Goal: Task Accomplishment & Management: Use online tool/utility

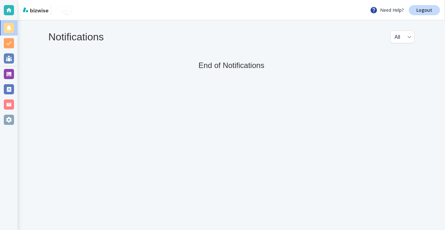
click at [9, 71] on div at bounding box center [9, 74] width 10 height 10
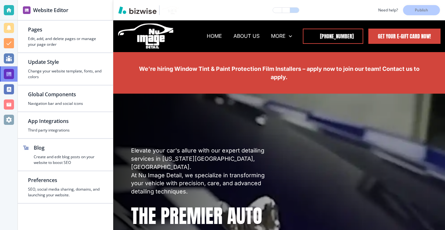
click at [6, 76] on div at bounding box center [9, 74] width 10 height 10
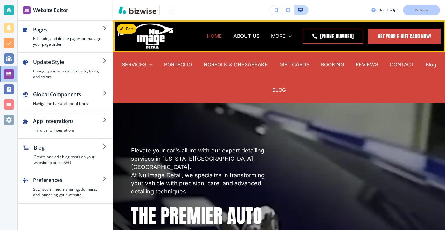
click at [218, 37] on p "HOME" at bounding box center [214, 35] width 15 height 7
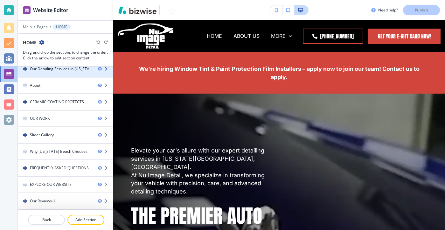
scroll to position [121, 0]
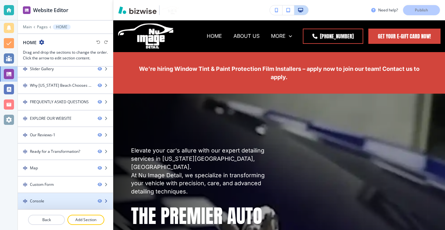
click at [64, 197] on div at bounding box center [65, 195] width 95 height 5
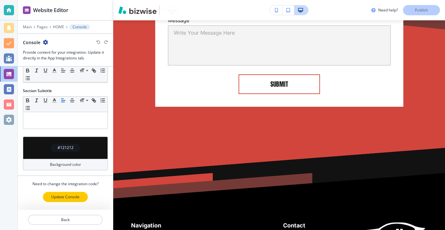
scroll to position [5564, 0]
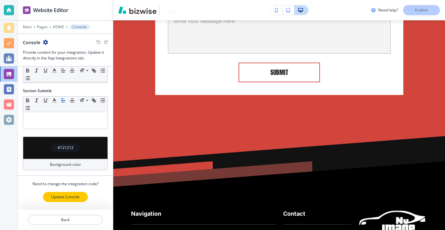
click at [68, 197] on p "Update Console" at bounding box center [65, 197] width 28 height 6
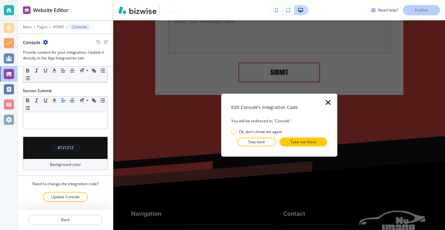
click at [287, 141] on button "Take me there" at bounding box center [303, 142] width 47 height 9
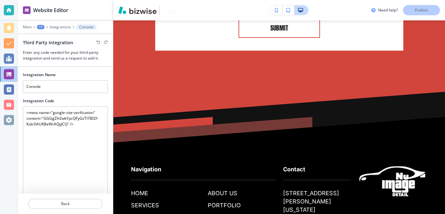
scroll to position [5519, 0]
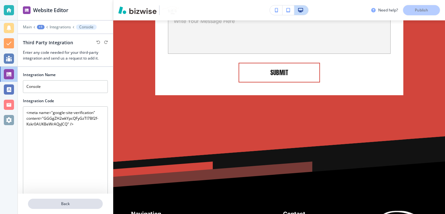
click at [70, 208] on button "Back" at bounding box center [65, 203] width 75 height 10
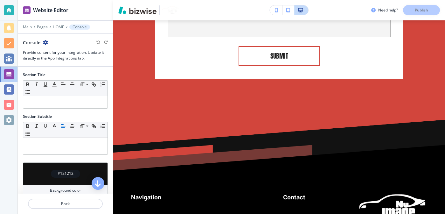
scroll to position [42, 0]
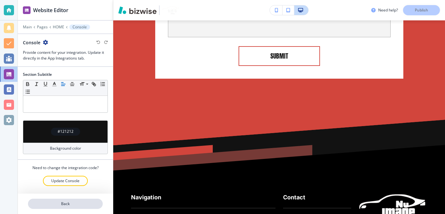
click at [66, 204] on p "Back" at bounding box center [65, 204] width 73 height 6
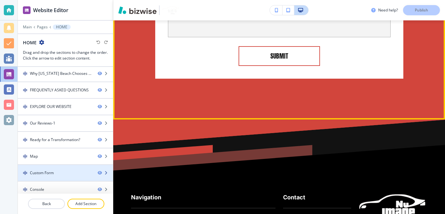
scroll to position [133, 0]
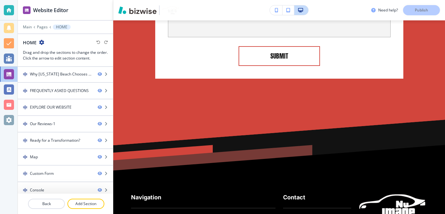
click at [47, 196] on div at bounding box center [65, 195] width 95 height 5
click at [47, 199] on button "Back" at bounding box center [46, 203] width 37 height 10
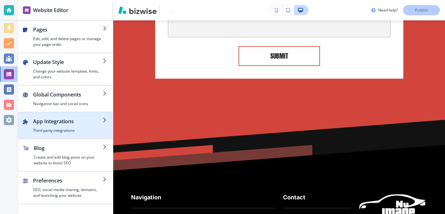
click at [69, 119] on h2 "App Integrations" at bounding box center [68, 121] width 70 height 8
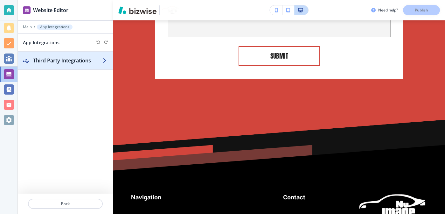
click at [69, 63] on h2 "Third Party Integrations" at bounding box center [68, 61] width 70 height 8
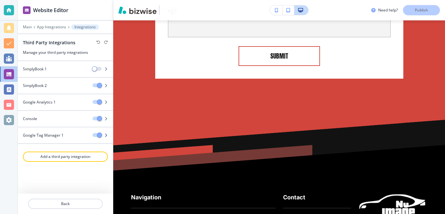
click at [57, 133] on h4 "Google Tag Manager 1" at bounding box center [43, 135] width 41 height 6
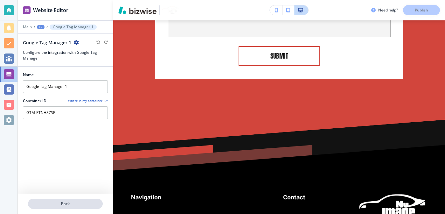
click at [68, 205] on p "Back" at bounding box center [65, 204] width 73 height 6
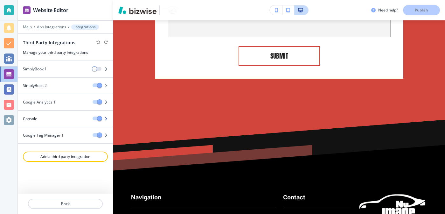
click at [54, 120] on div "Console" at bounding box center [53, 119] width 70 height 6
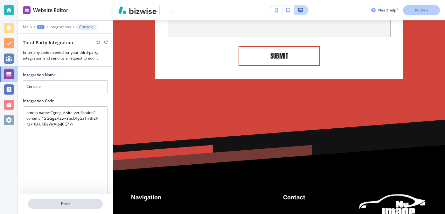
click at [54, 203] on p "Back" at bounding box center [65, 204] width 73 height 6
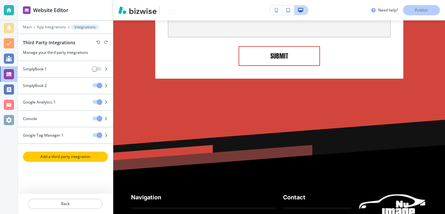
click at [71, 159] on button "Add a third party integration" at bounding box center [65, 156] width 85 height 10
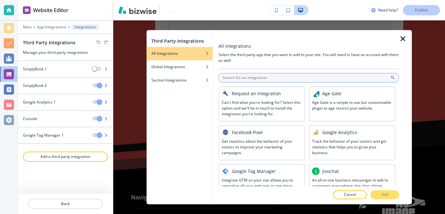
click at [264, 77] on input "text" at bounding box center [308, 78] width 181 height 10
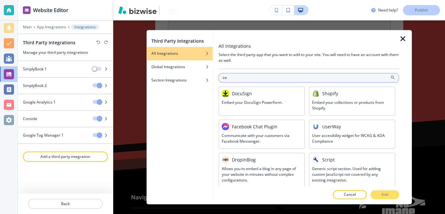
type input "c"
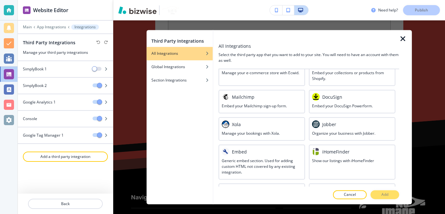
scroll to position [382, 0]
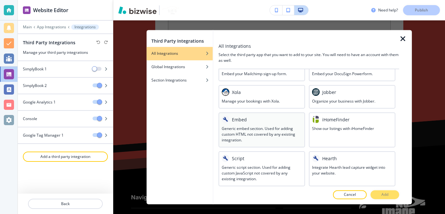
click at [254, 139] on h3 "Generic embed section. Used for adding custom HTML not covered by any existing …" at bounding box center [262, 134] width 80 height 17
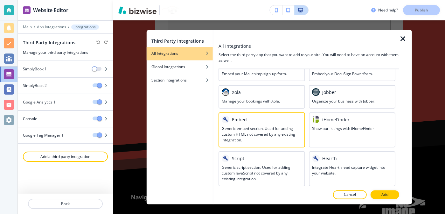
click at [342, 196] on button "Cancel" at bounding box center [350, 194] width 34 height 9
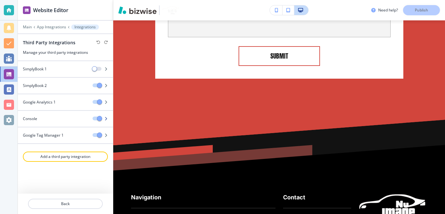
click at [40, 122] on div at bounding box center [65, 123] width 95 height 5
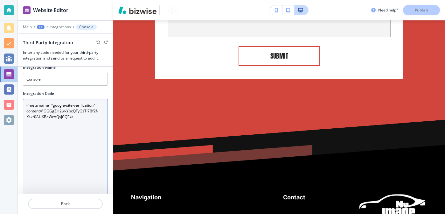
scroll to position [8, 0]
click at [72, 120] on Code "<meta name="google-site-verification" content="GGGgZH2wkYpcQFyGzTI7Bf2f-Kskr0AU…" at bounding box center [65, 158] width 85 height 121
click at [73, 128] on Code "<meta name="google-site-verification" content="GGGgZH2wkYpcQFyGzTI7Bf2f-Kskr0AU…" at bounding box center [65, 158] width 85 height 121
click at [76, 123] on Code "<meta name="google-site-verification" content="GGGgZH2wkYpcQFyGzTI7Bf2f-Kskr0AU…" at bounding box center [65, 158] width 85 height 121
click at [74, 120] on Code "<meta name="google-site-verification" content="GGGgZH2wkYpcQFyGzTI7Bf2f-Kskr0AU…" at bounding box center [65, 158] width 85 height 121
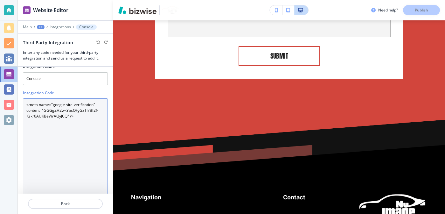
click at [74, 120] on Code "<meta name="google-site-verification" content="GGGgZH2wkYpcQFyGzTI7Bf2f-Kskr0AU…" at bounding box center [65, 158] width 85 height 121
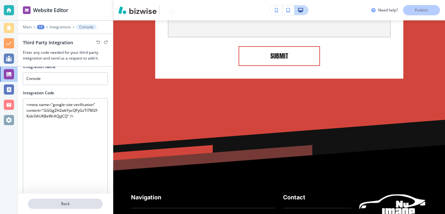
click at [55, 205] on p "Back" at bounding box center [65, 204] width 73 height 6
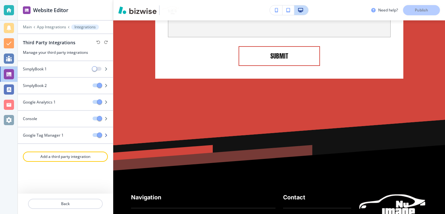
click at [51, 137] on h4 "Google Tag Manager 1" at bounding box center [43, 135] width 41 height 6
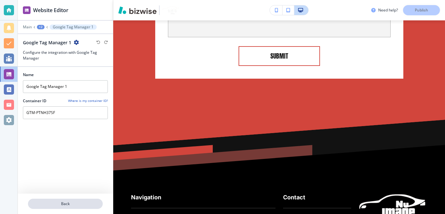
click at [66, 204] on p "Back" at bounding box center [65, 204] width 73 height 6
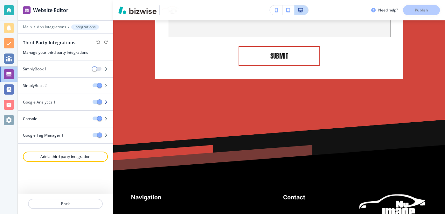
click at [63, 99] on div "Google Analytics 1" at bounding box center [53, 102] width 70 height 6
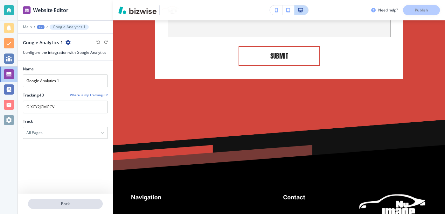
click at [72, 202] on p "Back" at bounding box center [65, 204] width 73 height 6
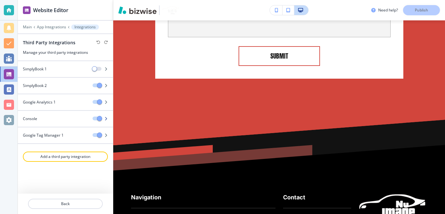
click at [64, 121] on div at bounding box center [65, 123] width 95 height 5
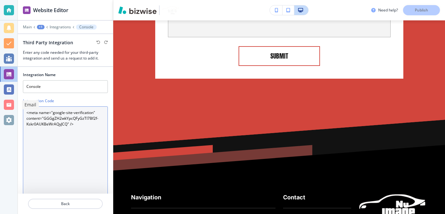
drag, startPoint x: 77, startPoint y: 133, endPoint x: 15, endPoint y: 111, distance: 65.8
click at [15, 111] on div "Website Editor Main +1 Integrations Console Third Party Integration Enter any c…" at bounding box center [222, 107] width 445 height 214
click at [70, 150] on Code "<meta name="google-site-verification" content="GGGgZH2wkYpcQFyGzTI7Bf2f-Kskr0AU…" at bounding box center [65, 166] width 85 height 121
click at [82, 123] on Code "<meta name="google-site-verification" content="GGGgZH2wkYpcQFyGzTI7Bf2f-Kskr0AU…" at bounding box center [65, 166] width 85 height 121
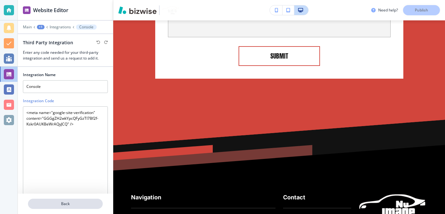
click at [67, 208] on button "Back" at bounding box center [65, 203] width 75 height 10
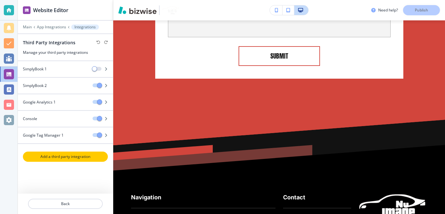
click at [66, 159] on button "Add a third party integration" at bounding box center [65, 156] width 85 height 10
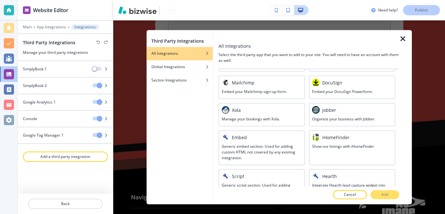
scroll to position [364, 0]
click at [260, 173] on div "Script" at bounding box center [262, 177] width 80 height 8
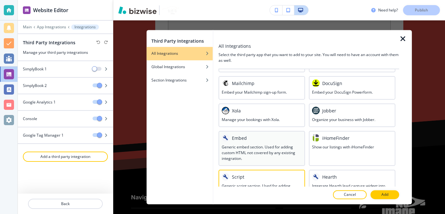
scroll to position [382, 0]
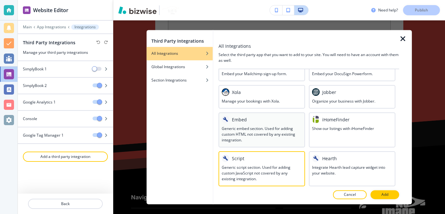
click at [287, 140] on h3 "Generic embed section. Used for adding custom HTML not covered by any existing …" at bounding box center [262, 134] width 80 height 17
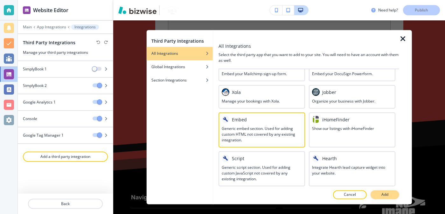
click at [379, 192] on button "Add" at bounding box center [384, 194] width 29 height 9
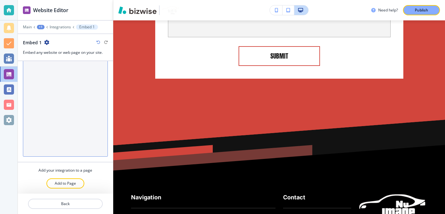
scroll to position [0, 0]
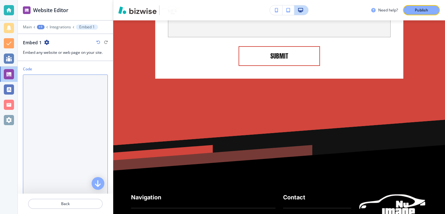
click at [65, 103] on textarea "Code" at bounding box center [65, 134] width 85 height 121
paste textarea "<meta name="google-site-verification" content="GGGgZH2wkYpcQFyGzTI7Bf2f-Kskr0AU…"
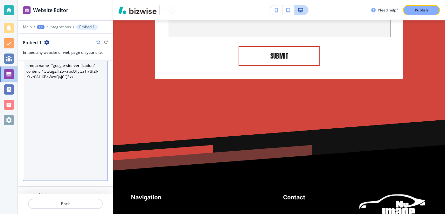
scroll to position [39, 0]
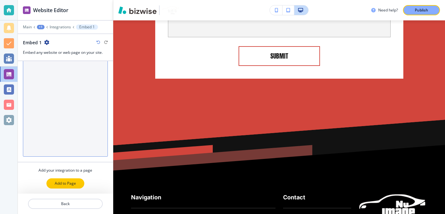
type textarea "<meta name="google-site-verification" content="GGGgZH2wkYpcQFyGzTI7Bf2f-Kskr0AU…"
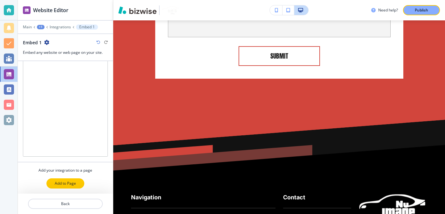
click at [78, 182] on button "Add to Page" at bounding box center [65, 183] width 38 height 10
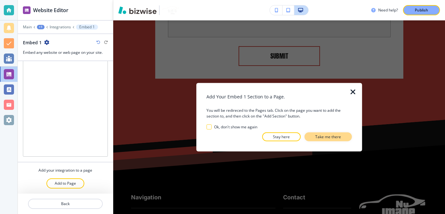
click at [331, 137] on p "Take me there" at bounding box center [328, 137] width 26 height 6
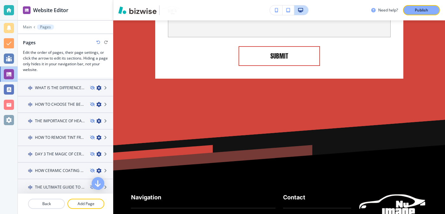
scroll to position [695, 0]
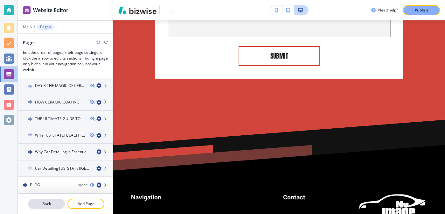
click at [60, 205] on p "Back" at bounding box center [47, 204] width 36 height 6
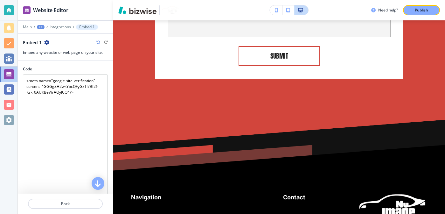
click at [26, 23] on div at bounding box center [65, 23] width 95 height 4
click at [26, 26] on p "Main" at bounding box center [27, 27] width 9 height 4
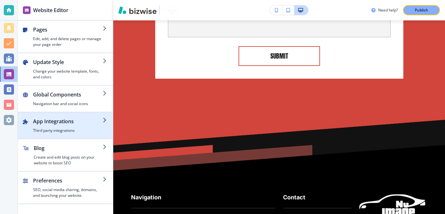
click at [52, 126] on div "button" at bounding box center [68, 126] width 70 height 3
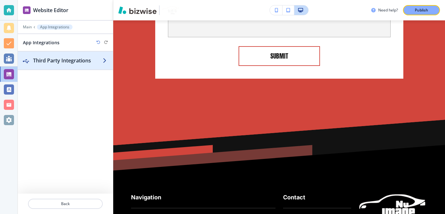
click at [74, 63] on h2 "Third Party Integrations" at bounding box center [68, 61] width 70 height 8
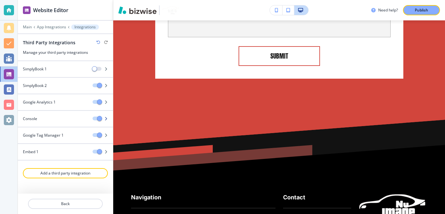
click at [94, 120] on button "button" at bounding box center [97, 118] width 9 height 4
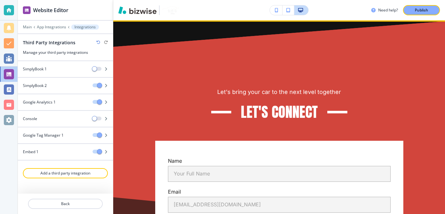
scroll to position [5475, 0]
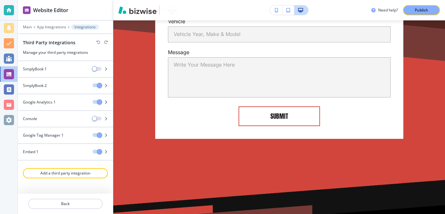
click at [54, 108] on div at bounding box center [65, 107] width 95 height 5
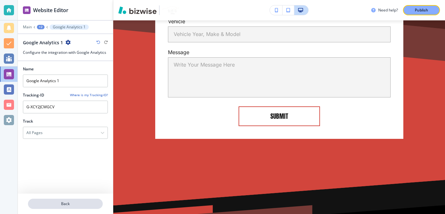
click at [79, 199] on button "Back" at bounding box center [65, 203] width 75 height 10
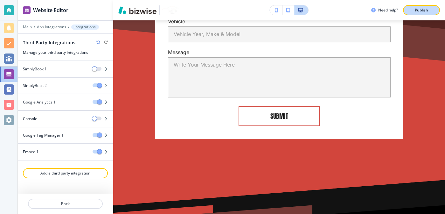
click at [429, 12] on div "Publish" at bounding box center [421, 10] width 20 height 6
